Goal: Navigation & Orientation: Find specific page/section

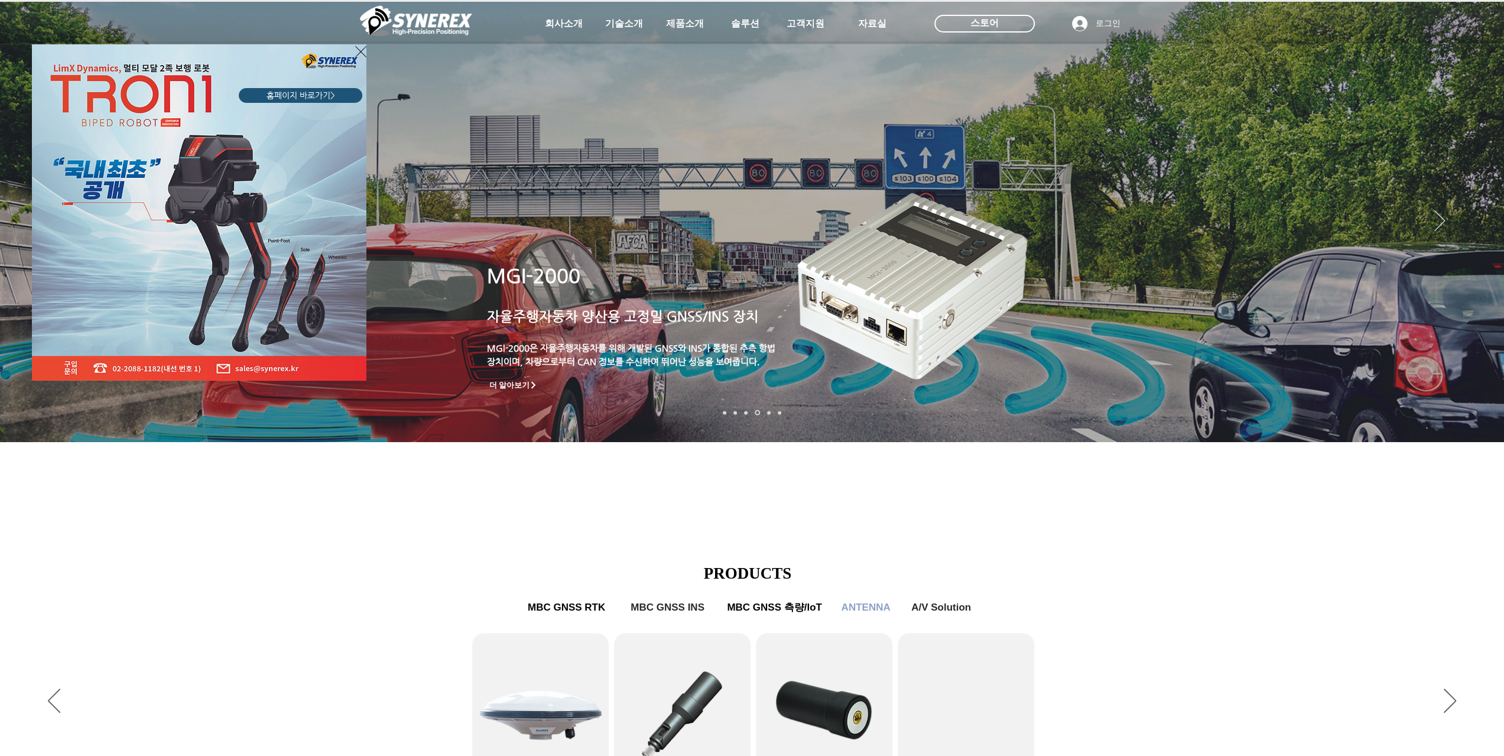
click at [1475, 414] on div "LimX Dinamics" at bounding box center [752, 378] width 1504 height 756
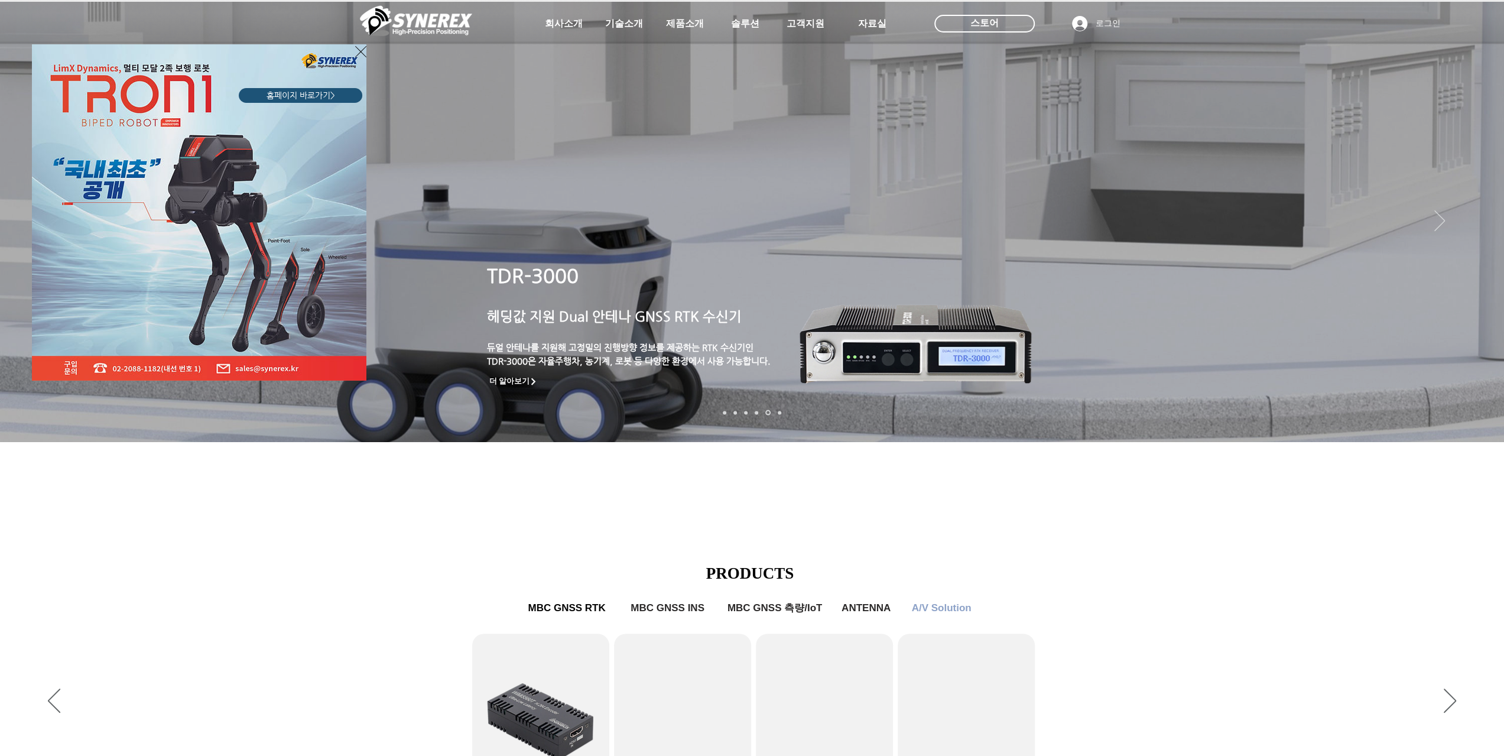
click at [359, 49] on icon "사이트로 돌아가기" at bounding box center [360, 51] width 11 height 15
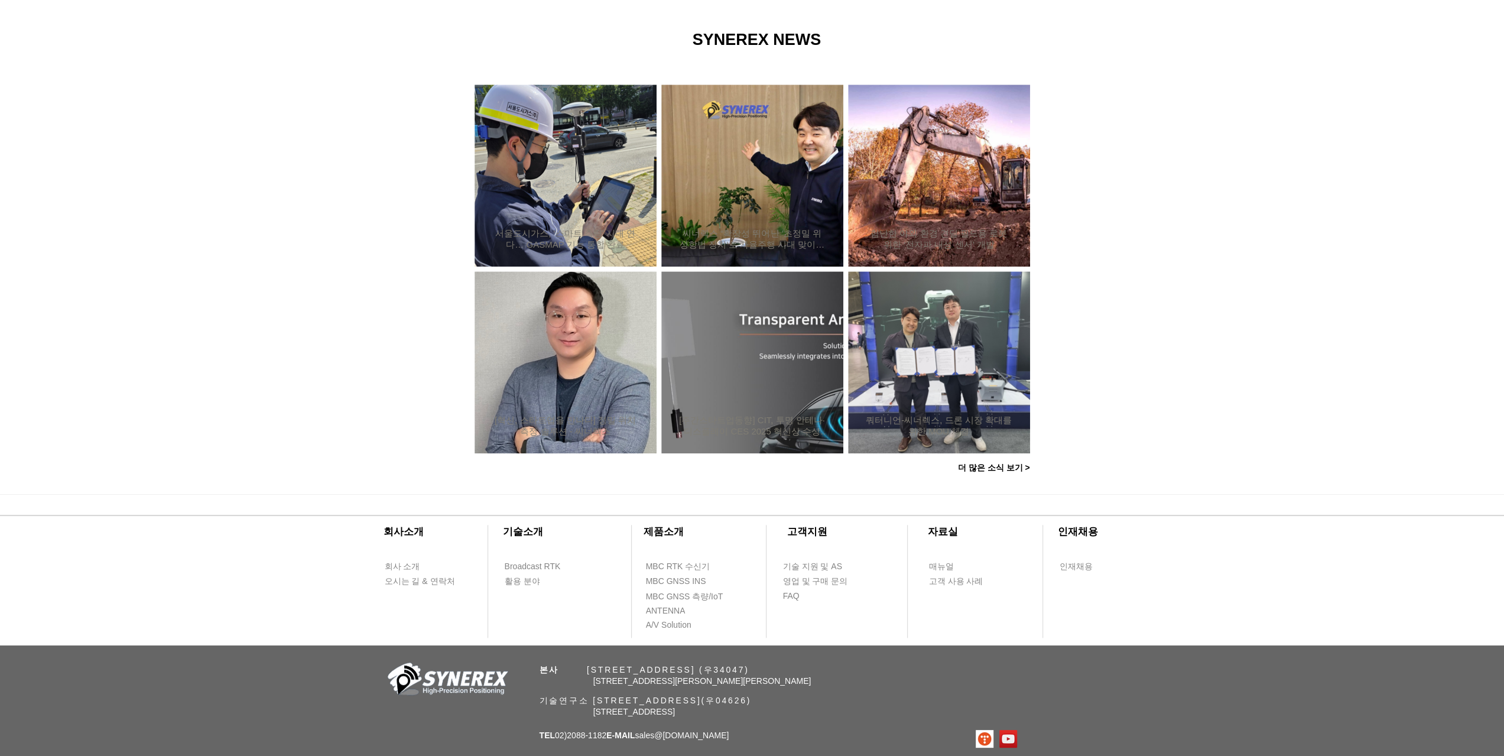
scroll to position [921, 0]
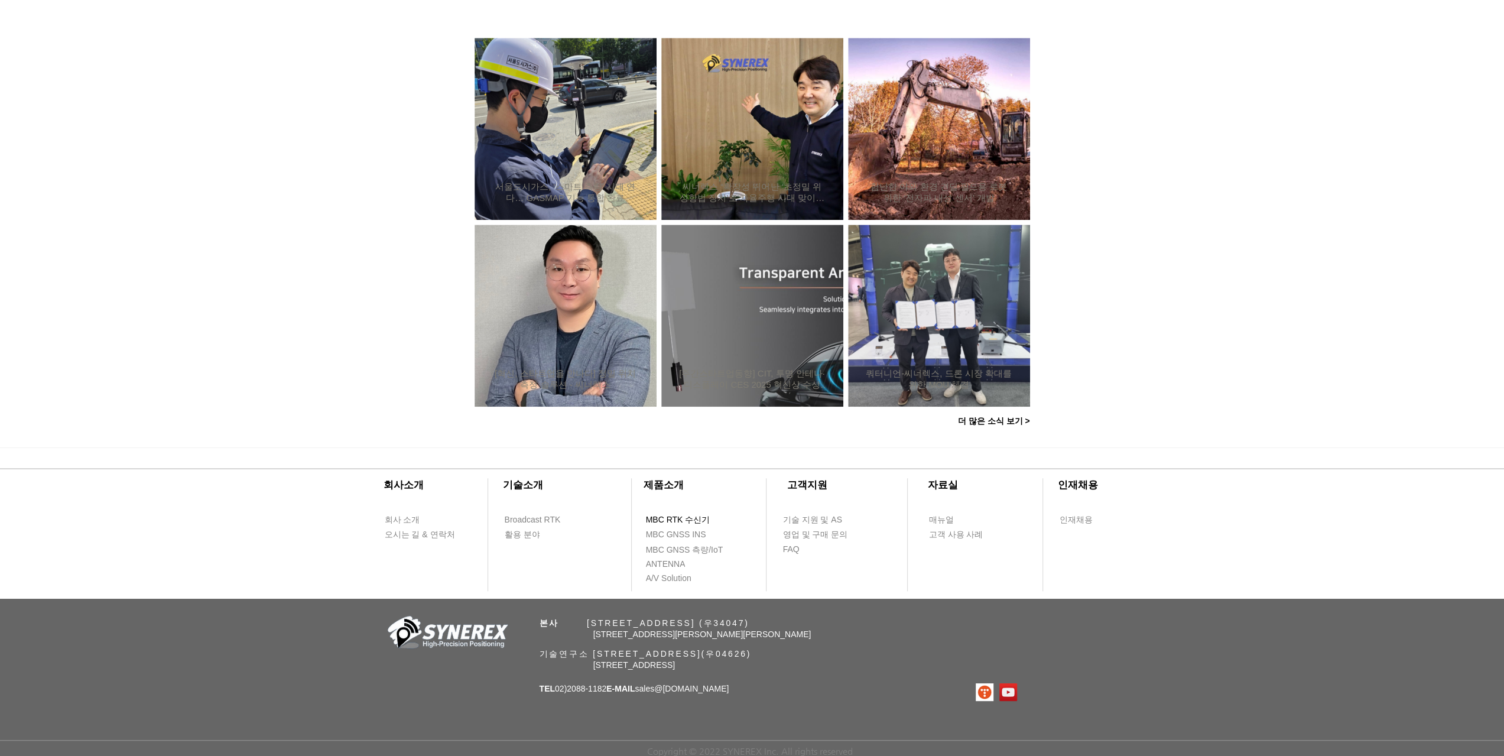
click at [684, 517] on span "MBC RTK 수신기" at bounding box center [678, 520] width 64 height 12
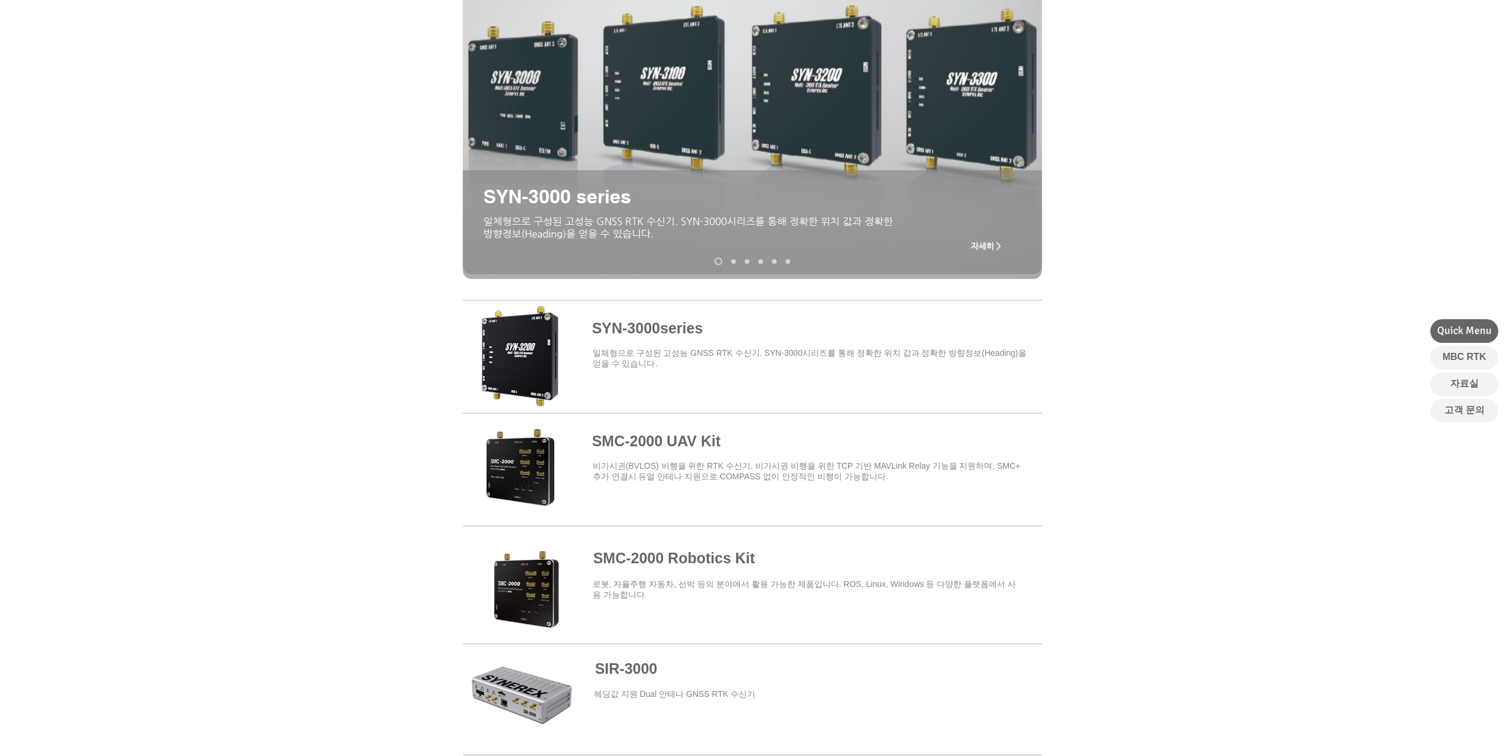
scroll to position [177, 0]
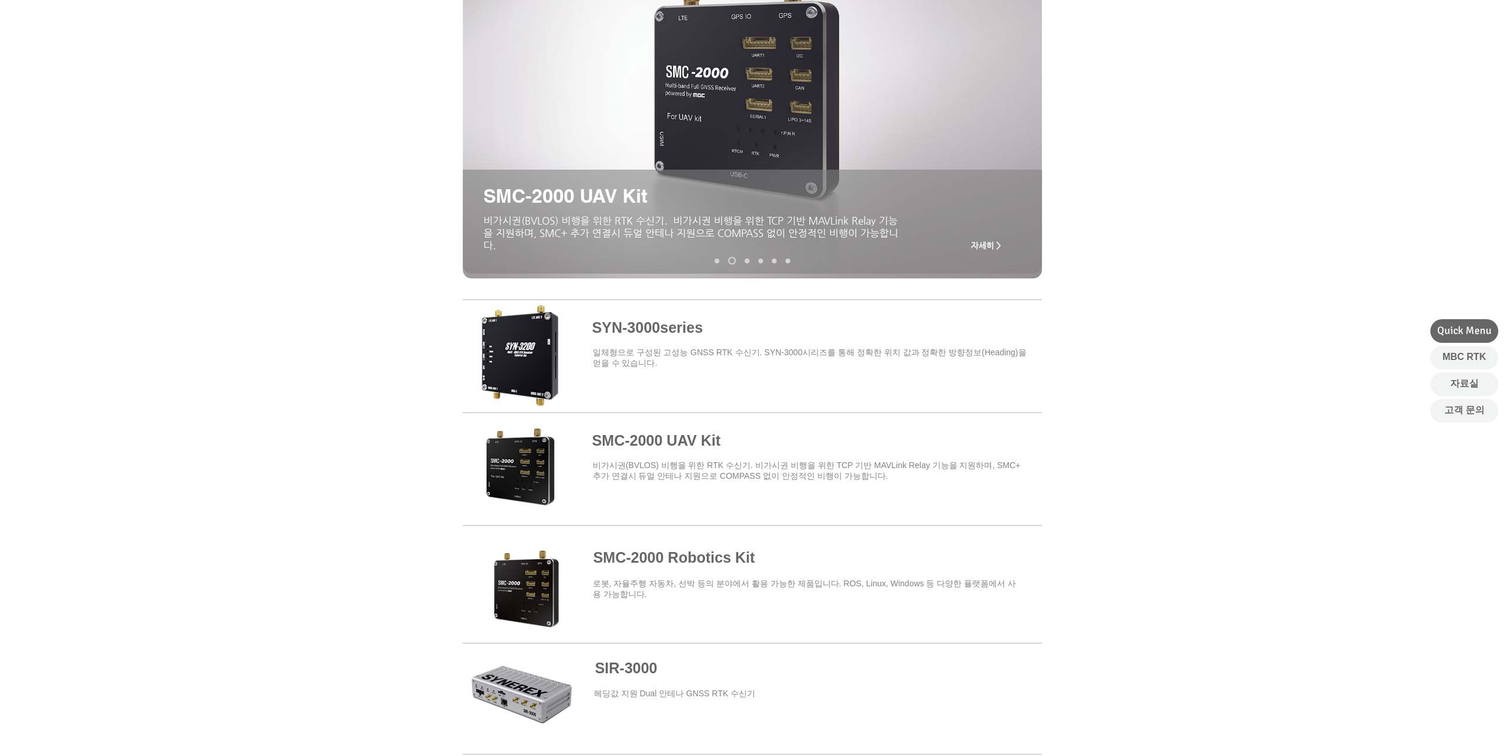
click at [790, 507] on span at bounding box center [752, 466] width 579 height 103
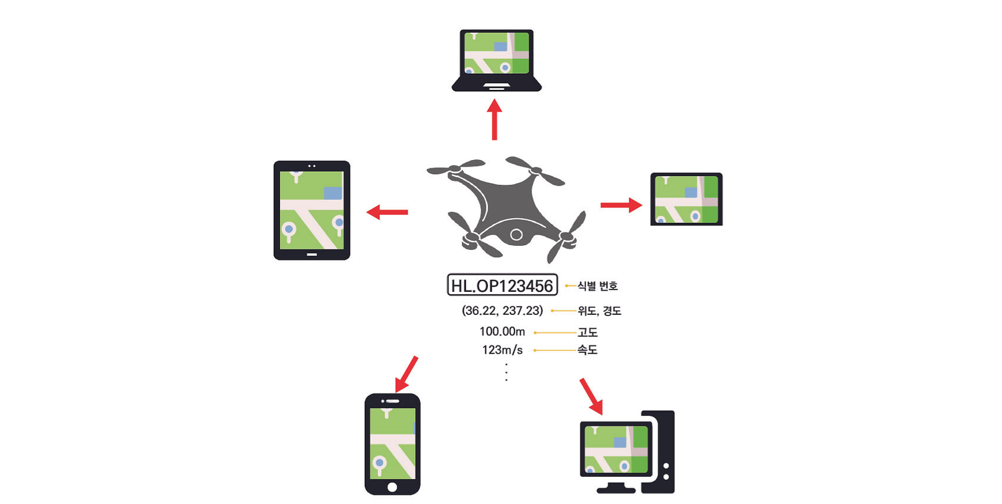
scroll to position [3763, 0]
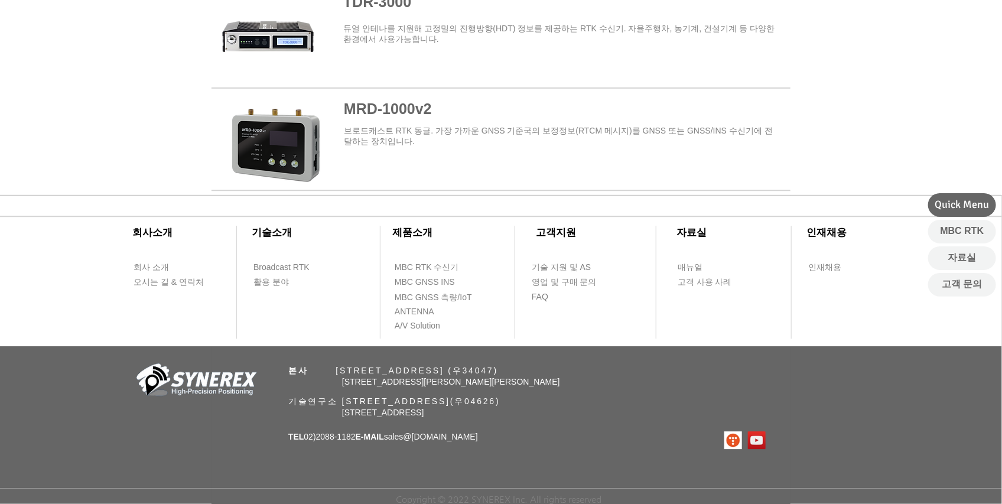
scroll to position [177, 0]
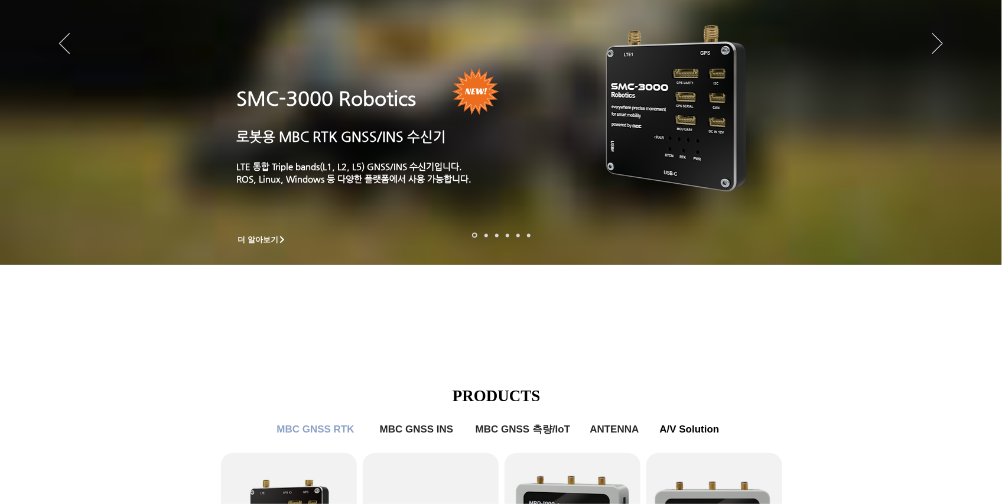
scroll to position [921, 0]
